Goal: Task Accomplishment & Management: Use online tool/utility

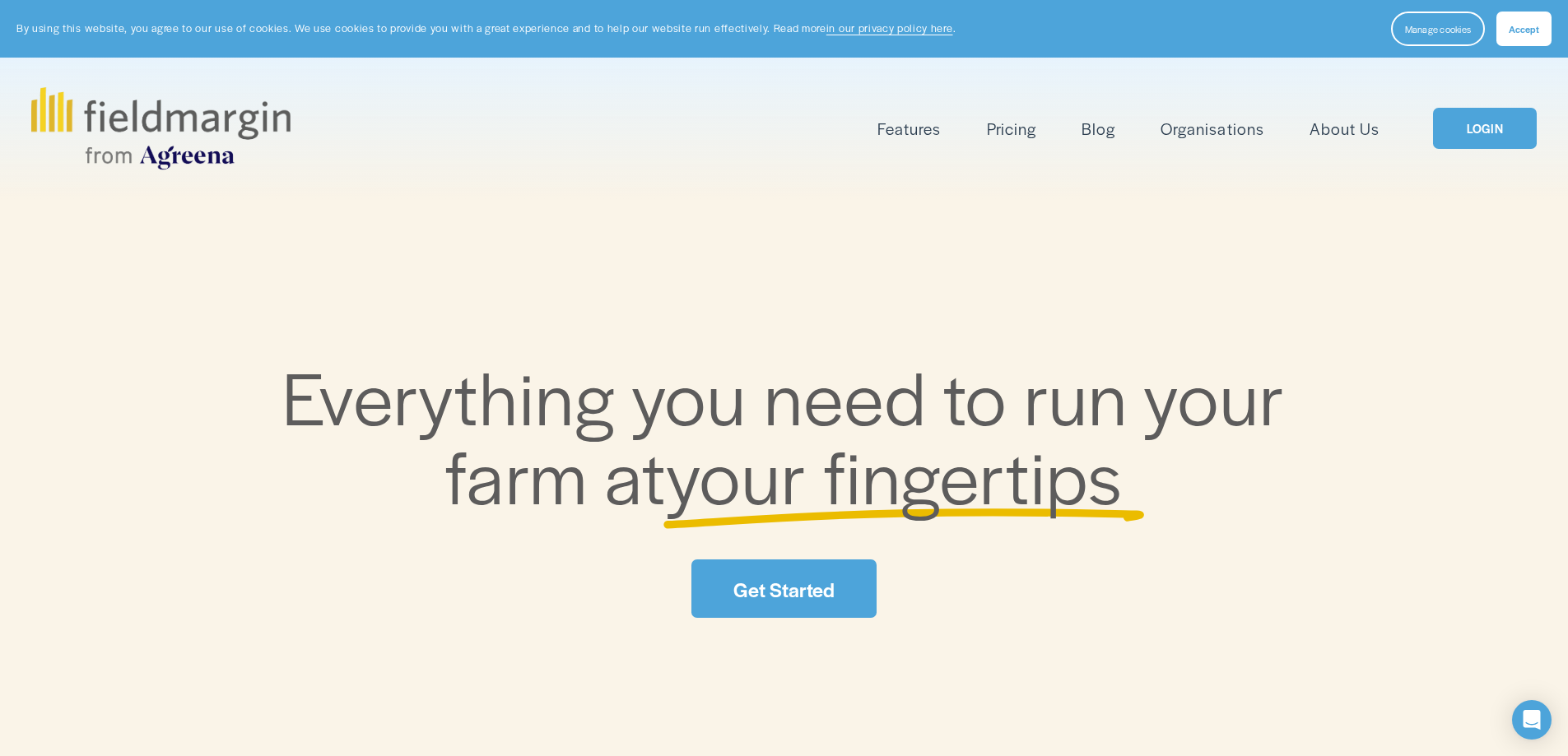
click at [1486, 143] on link "LOGIN" at bounding box center [1484, 128] width 103 height 42
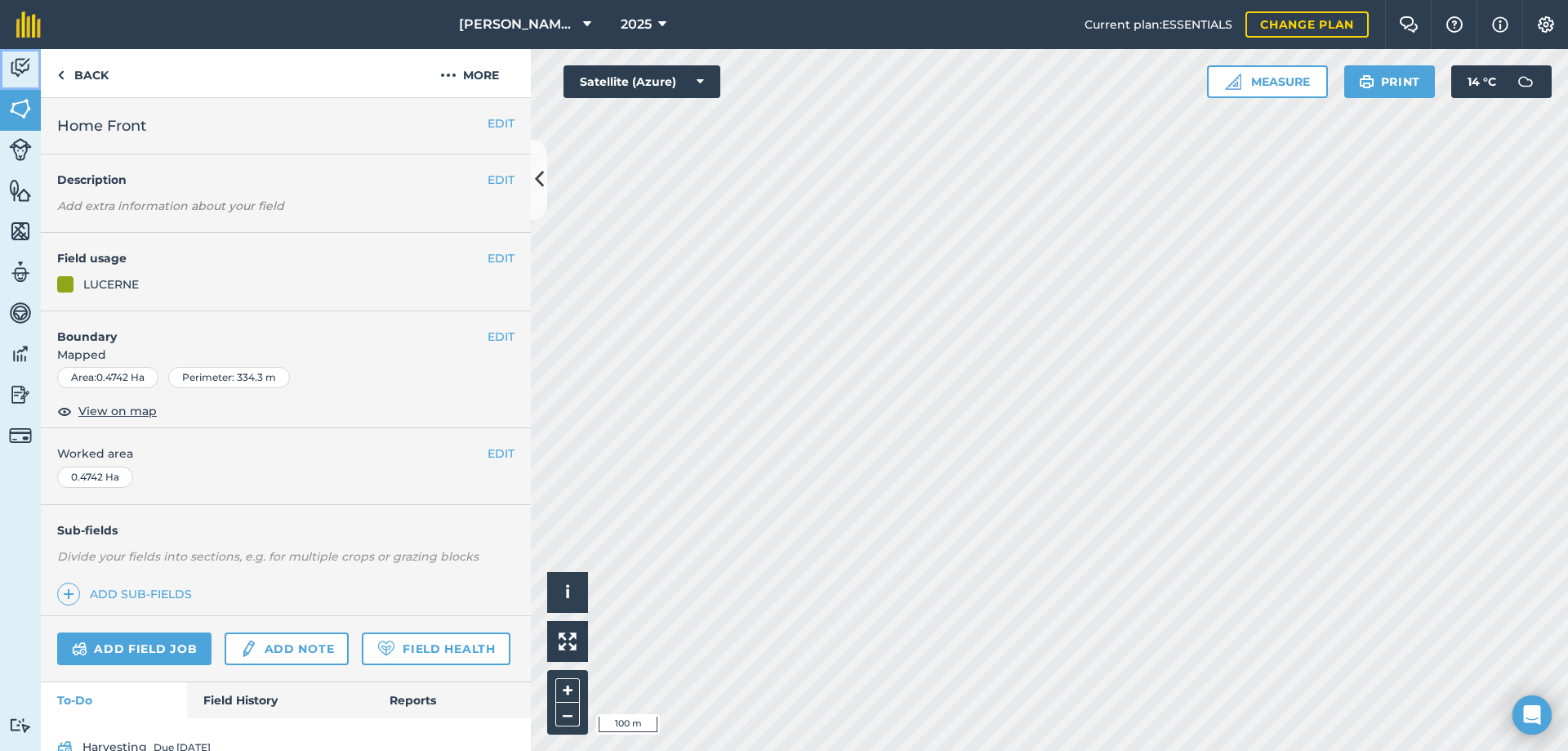
click at [26, 69] on img at bounding box center [20, 67] width 23 height 24
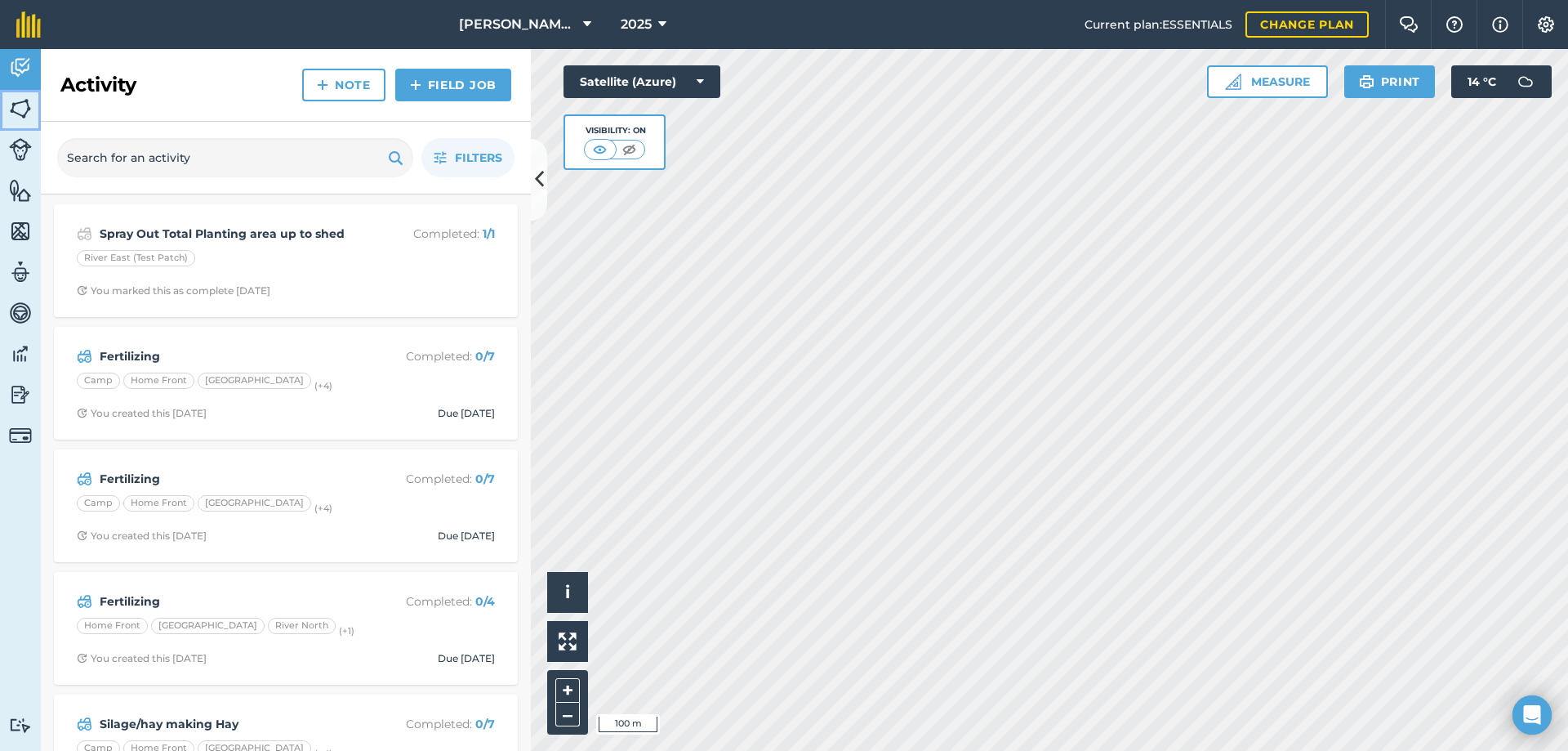
click at [22, 110] on img at bounding box center [20, 109] width 23 height 24
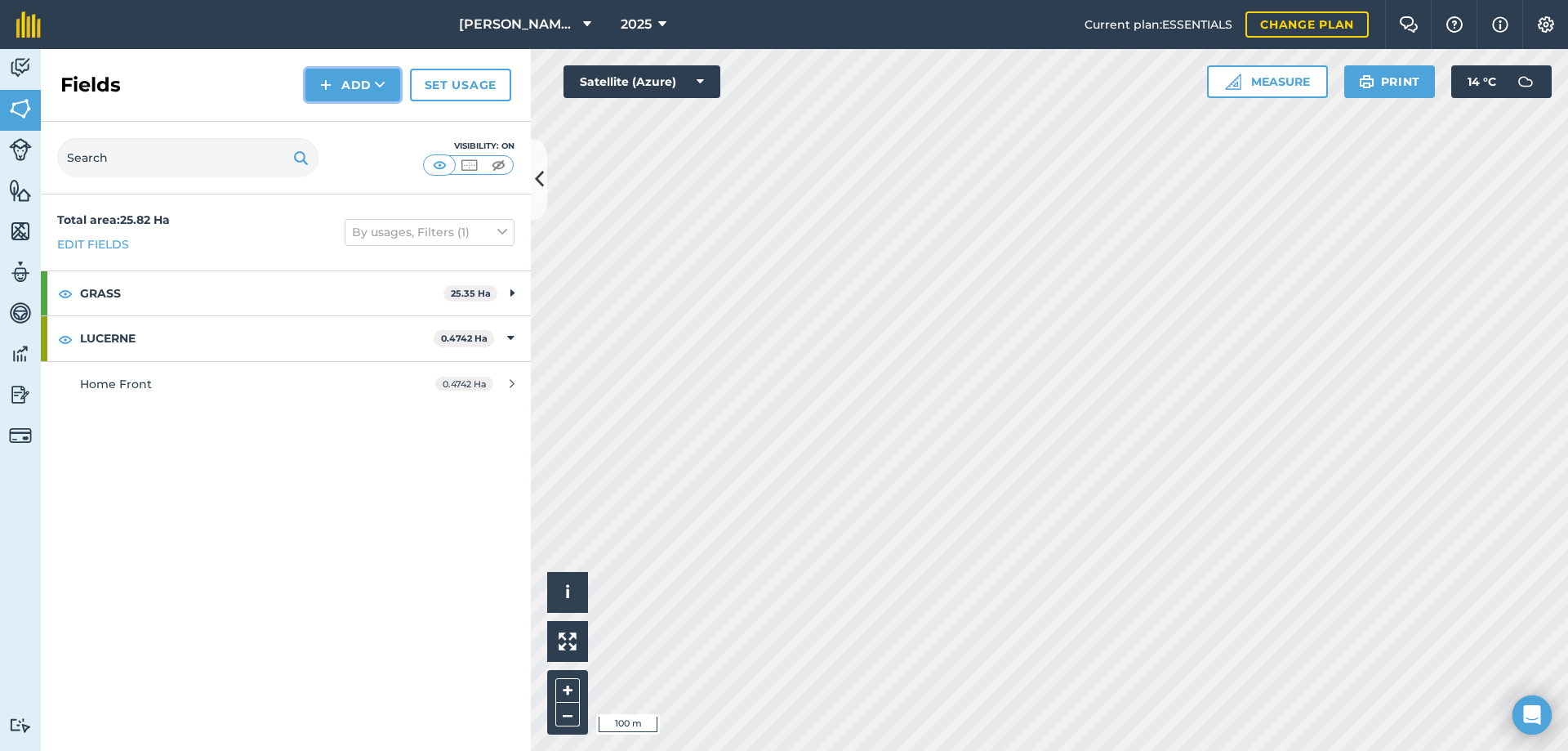
click at [371, 77] on button "Add" at bounding box center [353, 85] width 95 height 33
click at [355, 121] on link "Draw" at bounding box center [353, 121] width 90 height 36
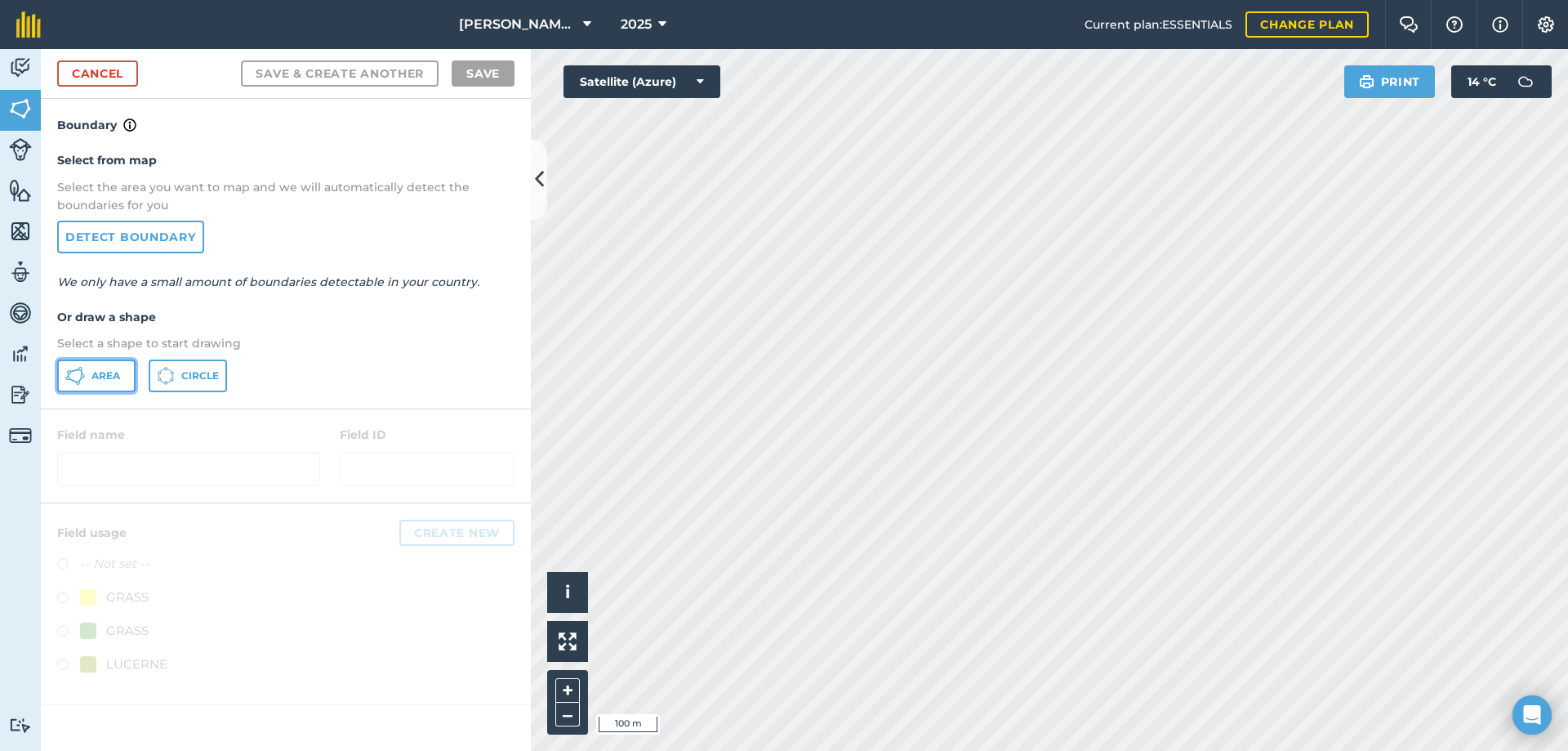
click at [93, 372] on span "Area" at bounding box center [106, 376] width 29 height 13
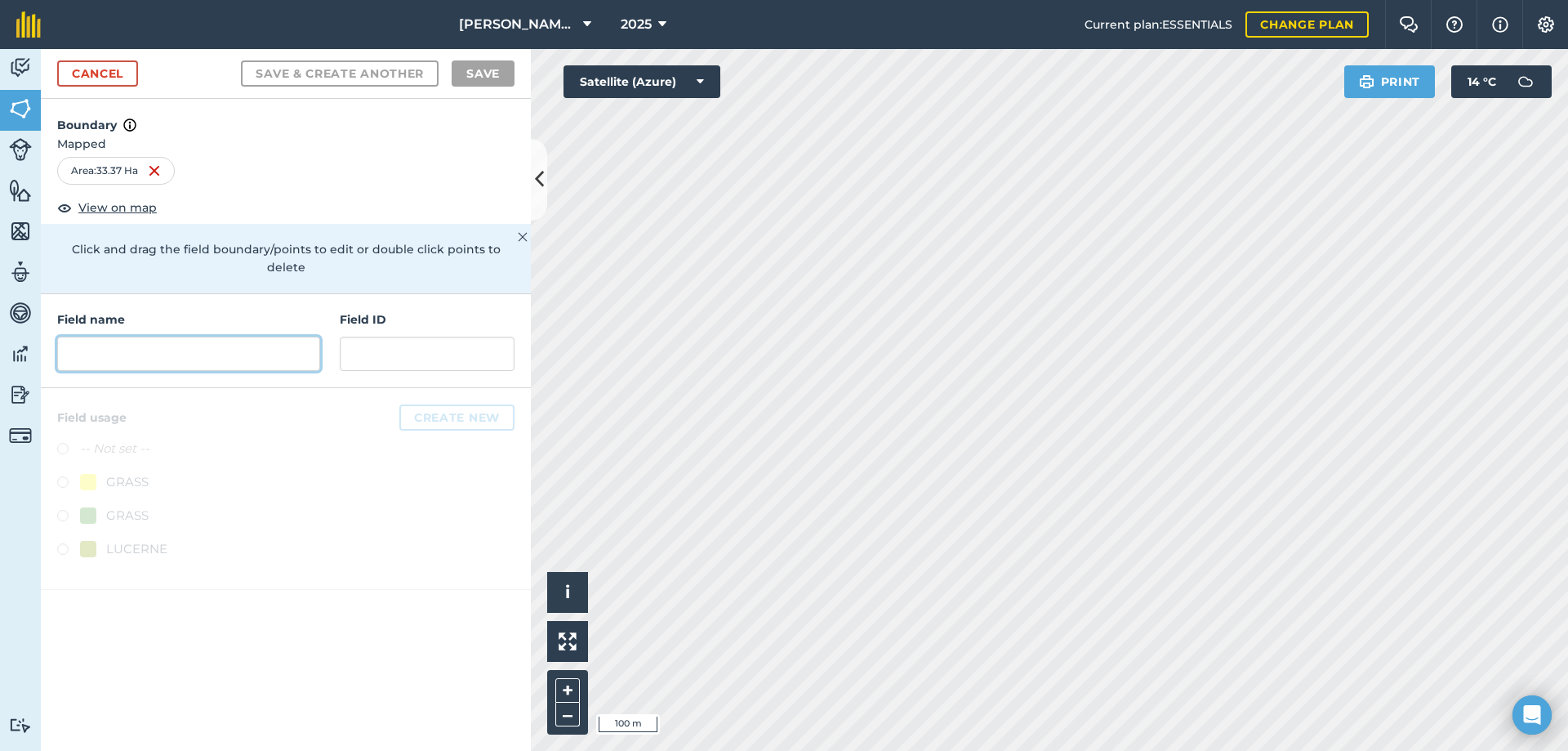
drag, startPoint x: 179, startPoint y: 323, endPoint x: 183, endPoint y: 338, distance: 15.5
click at [179, 337] on input "text" at bounding box center [189, 354] width 263 height 35
click at [153, 169] on img at bounding box center [155, 170] width 13 height 19
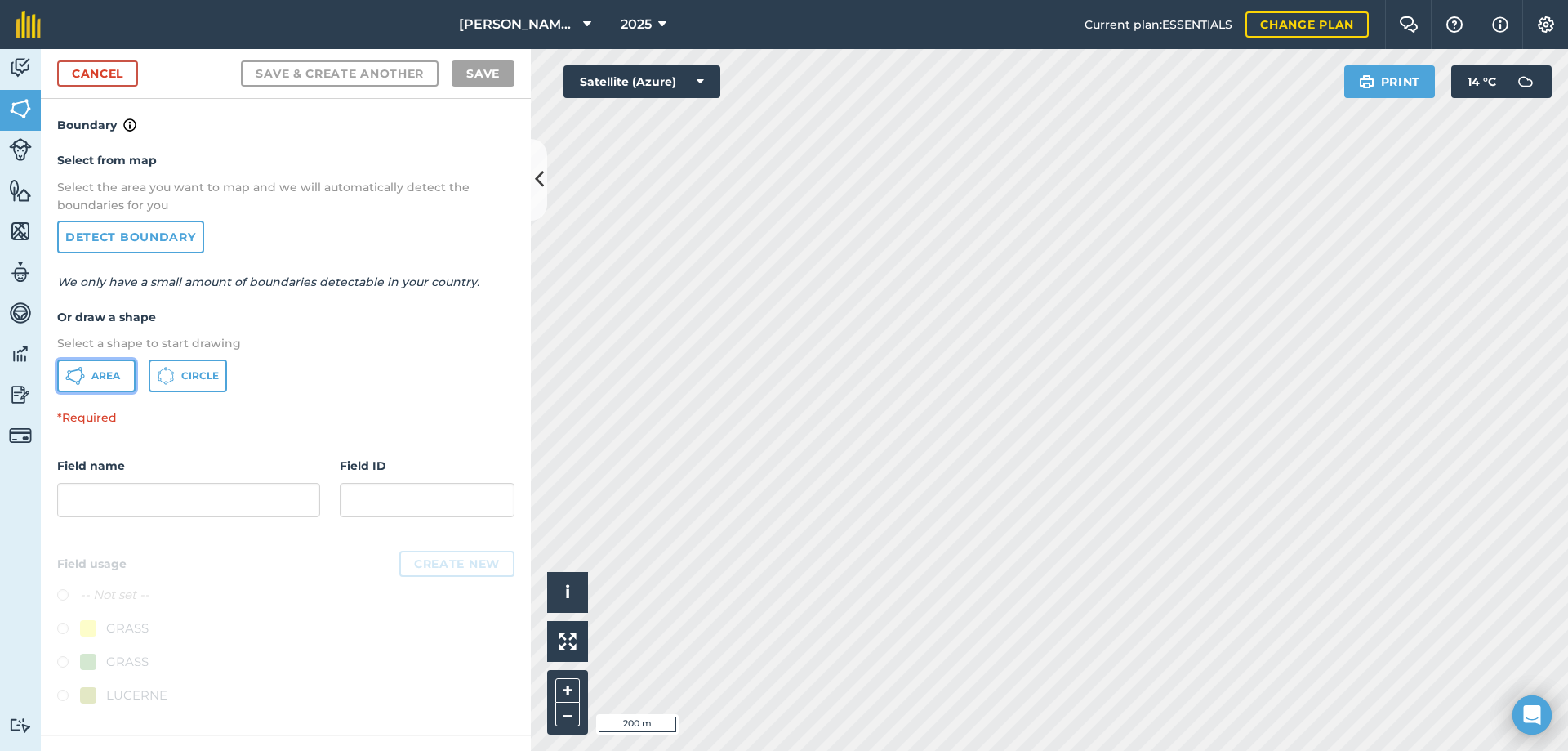
click at [101, 375] on span "Area" at bounding box center [106, 376] width 29 height 13
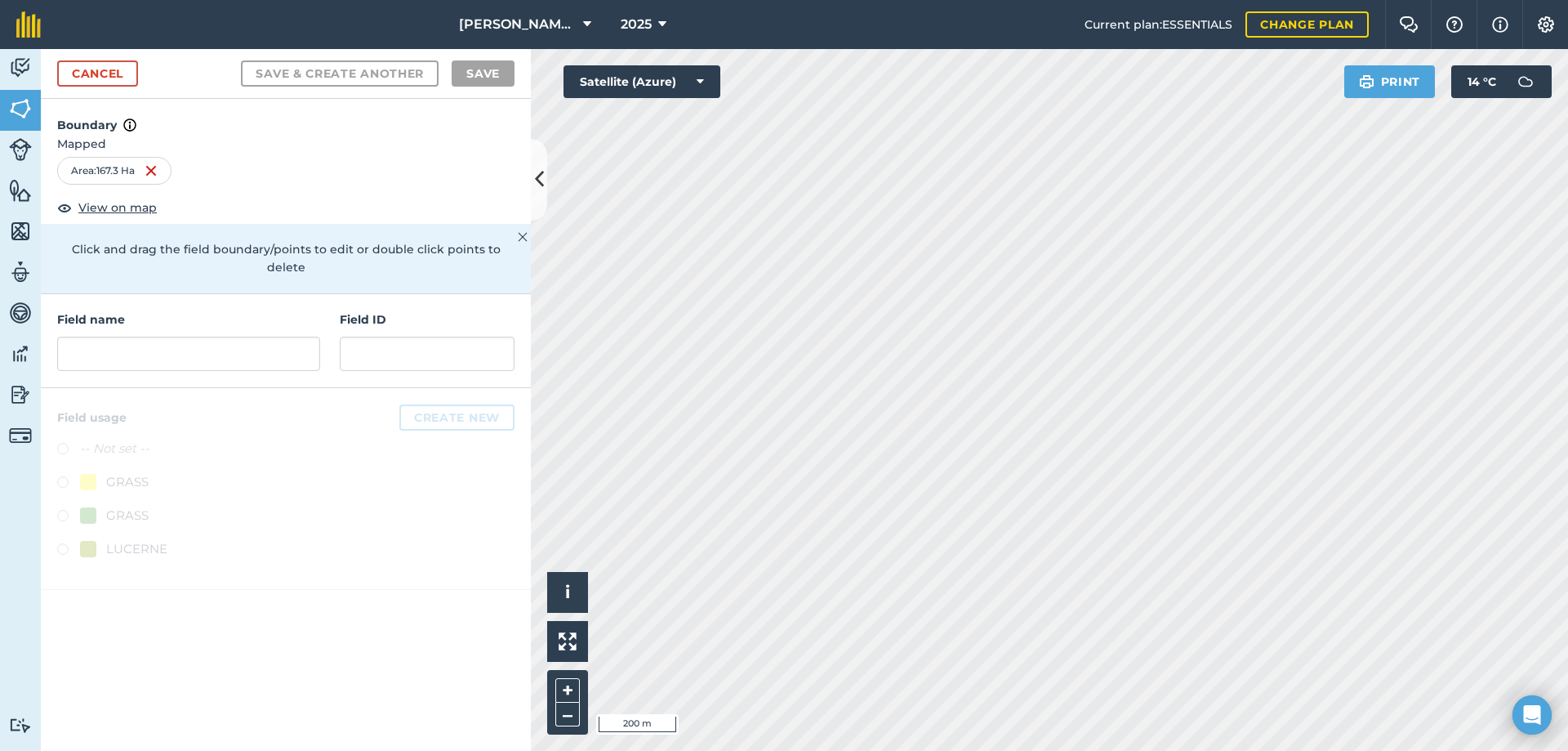
click at [116, 60] on div "Cancel Save & Create Another Save" at bounding box center [286, 73] width 490 height 50
click at [108, 79] on link "Cancel" at bounding box center [98, 73] width 81 height 26
